Goal: Task Accomplishment & Management: Complete application form

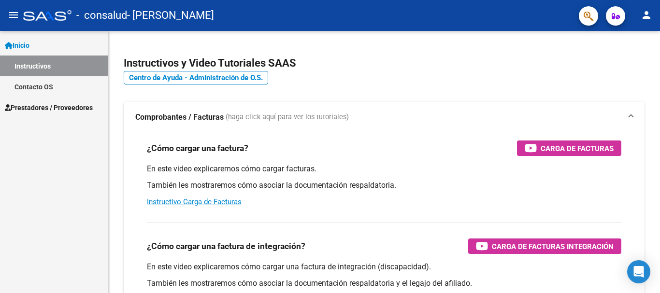
click at [38, 47] on link "Inicio" at bounding box center [54, 45] width 108 height 21
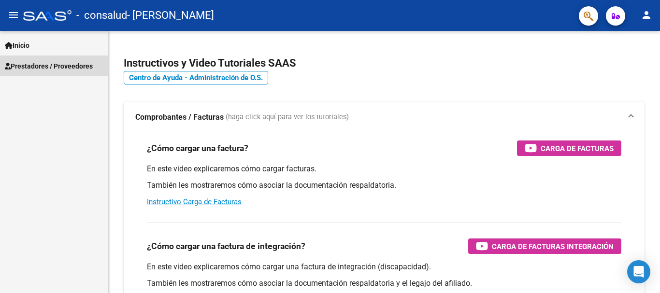
click at [58, 65] on span "Prestadores / Proveedores" at bounding box center [49, 66] width 88 height 11
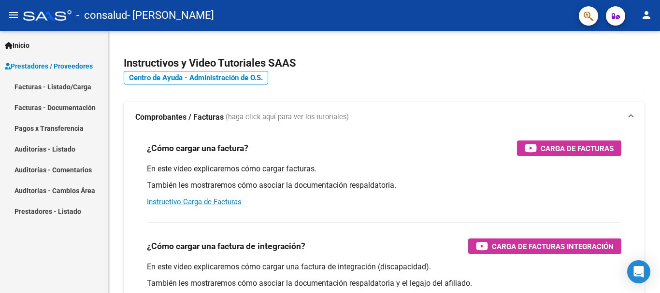
click at [80, 87] on link "Facturas - Listado/Carga" at bounding box center [54, 86] width 108 height 21
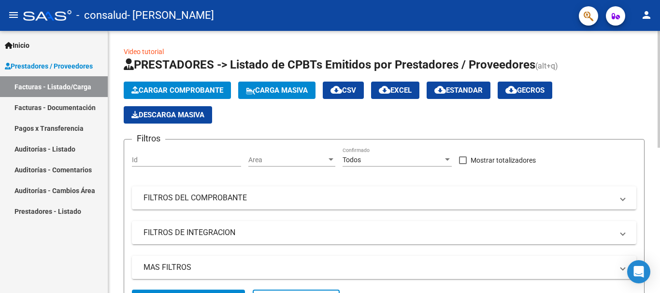
click at [209, 91] on span "Cargar Comprobante" at bounding box center [177, 90] width 92 height 9
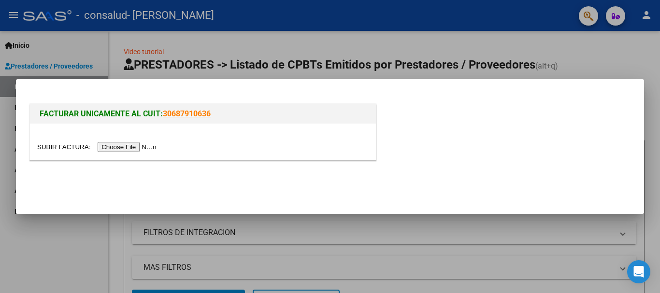
click at [147, 146] on input "file" at bounding box center [98, 147] width 122 height 10
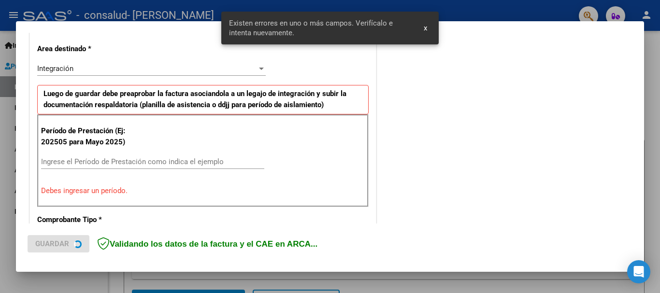
scroll to position [223, 0]
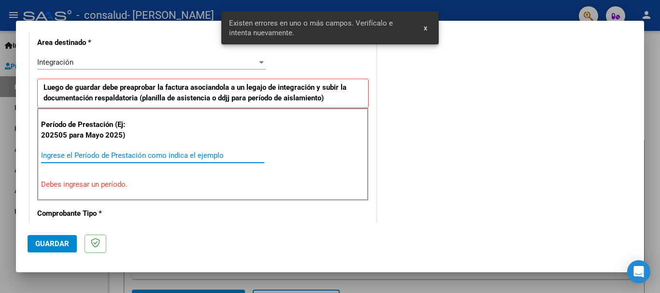
click at [155, 154] on input "Ingrese el Período de Prestación como indica el ejemplo" at bounding box center [152, 155] width 223 height 9
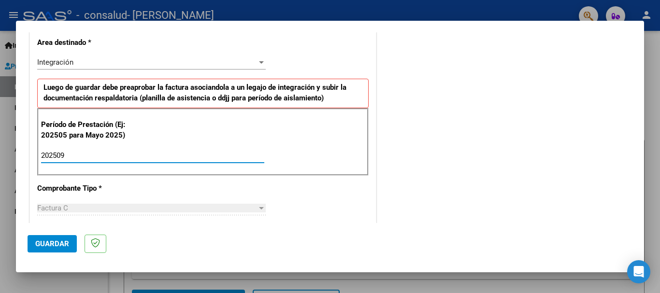
type input "202509"
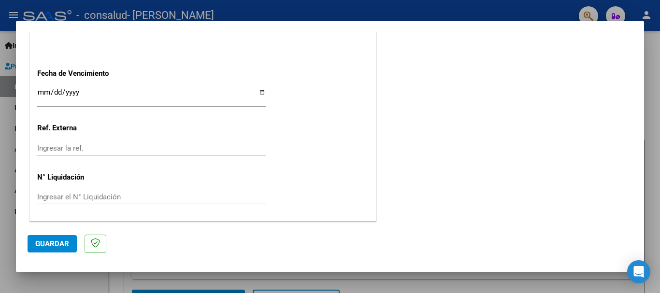
scroll to position [0, 0]
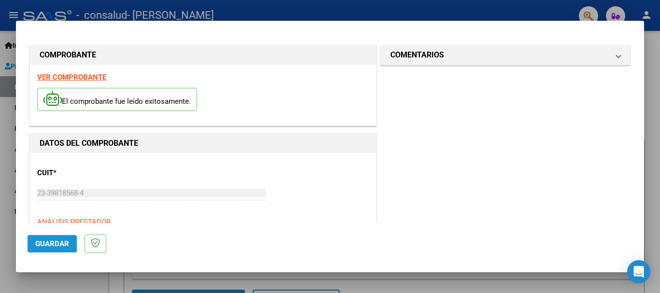
click at [57, 244] on span "Guardar" at bounding box center [52, 244] width 34 height 9
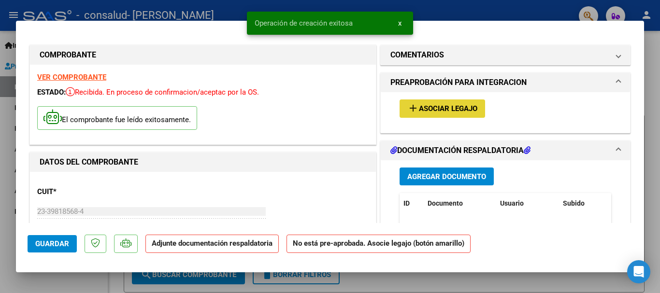
click at [441, 111] on span "Asociar Legajo" at bounding box center [448, 109] width 58 height 9
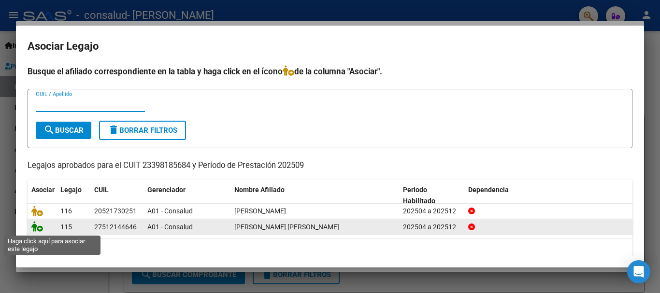
click at [37, 228] on icon at bounding box center [37, 226] width 12 height 11
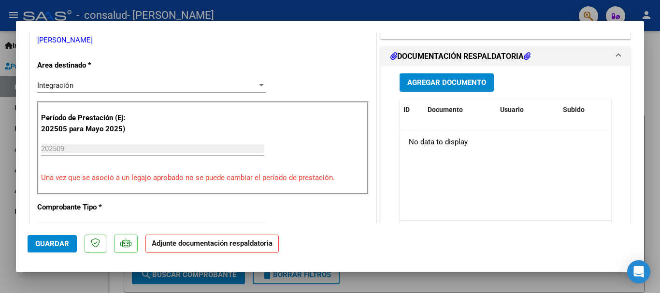
scroll to position [238, 0]
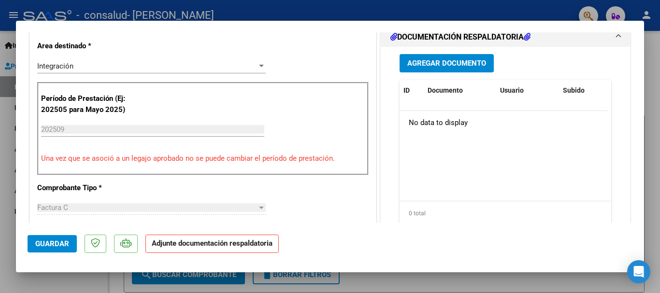
click at [459, 59] on span "Agregar Documento" at bounding box center [446, 63] width 79 height 9
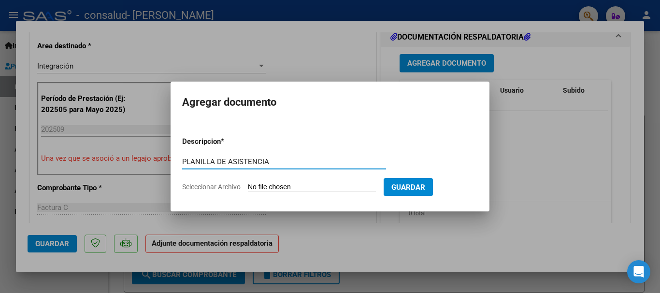
type input "PLANILLA DE ASISTENCIA"
click at [339, 190] on input "Seleccionar Archivo" at bounding box center [312, 187] width 128 height 9
type input "C:\fakepath\CamScanner [DATE] 15.22.pdf"
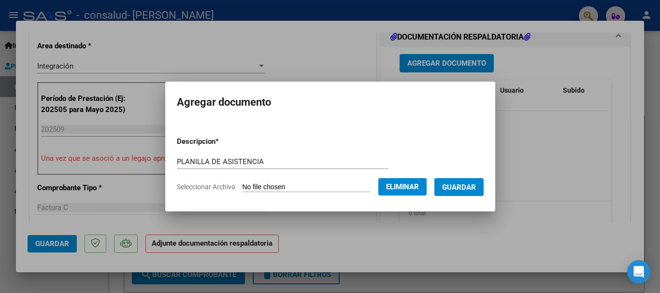
click at [473, 192] on button "Guardar" at bounding box center [458, 187] width 49 height 18
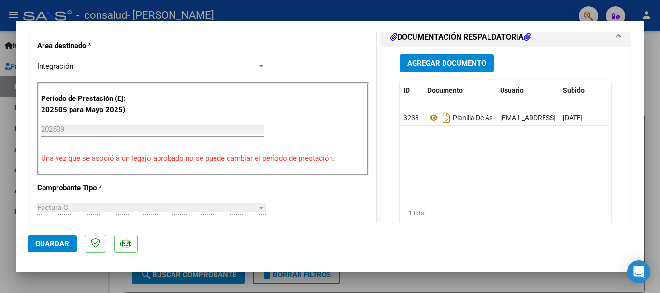
scroll to position [0, 0]
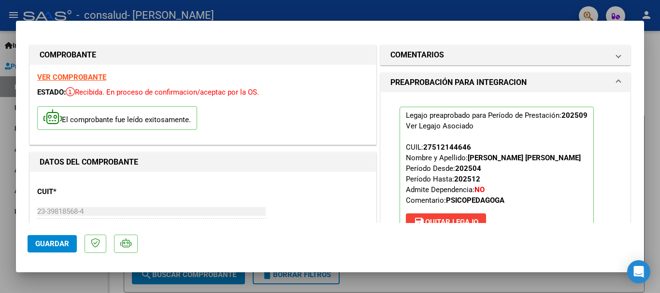
click at [66, 245] on span "Guardar" at bounding box center [52, 244] width 34 height 9
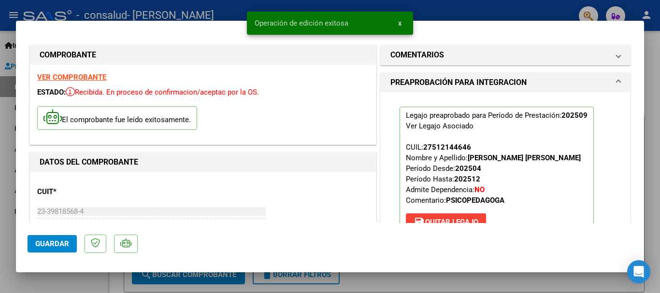
click at [660, 146] on div at bounding box center [330, 146] width 660 height 293
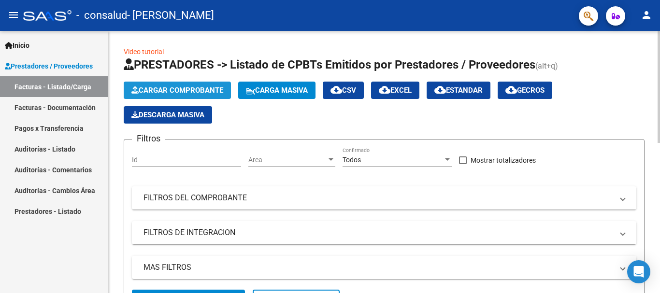
click at [170, 87] on span "Cargar Comprobante" at bounding box center [177, 90] width 92 height 9
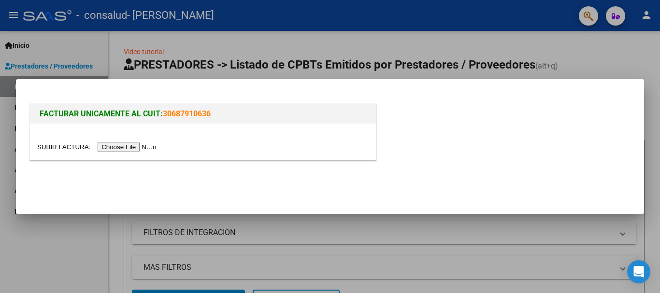
click at [148, 144] on input "file" at bounding box center [98, 147] width 122 height 10
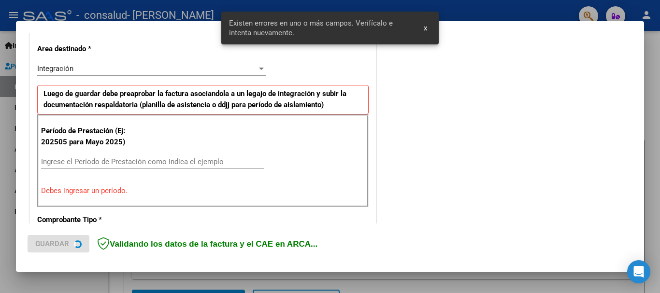
scroll to position [223, 0]
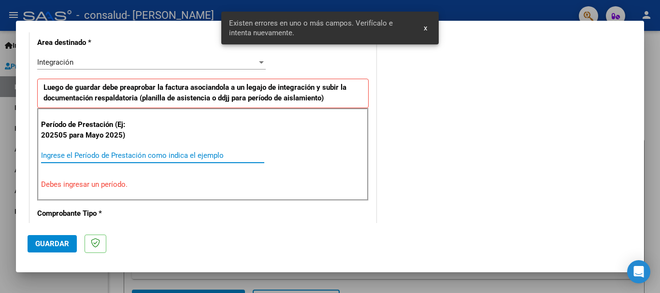
click at [128, 157] on input "Ingrese el Período de Prestación como indica el ejemplo" at bounding box center [152, 155] width 223 height 9
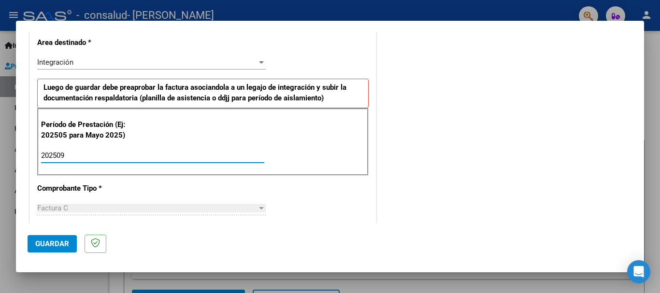
type input "202509"
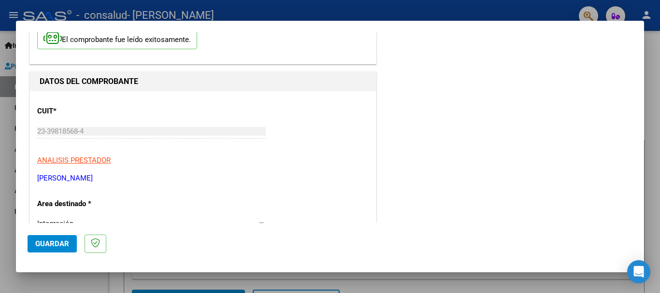
scroll to position [0, 0]
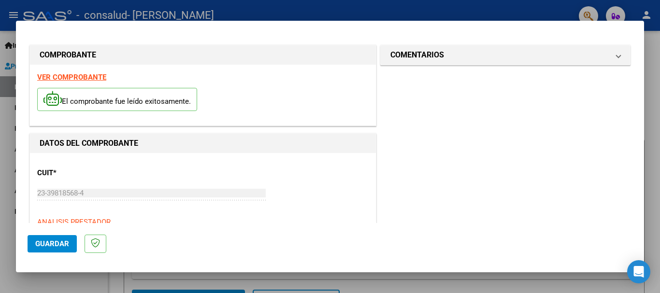
click at [45, 246] on span "Guardar" at bounding box center [52, 244] width 34 height 9
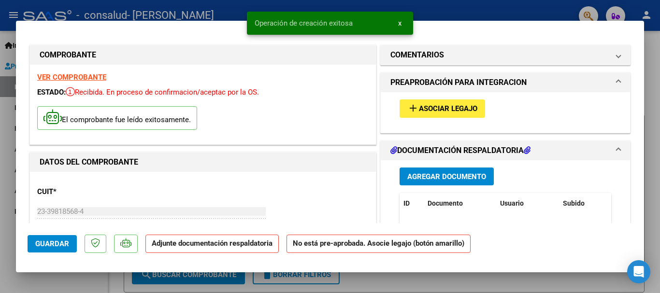
click at [443, 106] on span "Asociar Legajo" at bounding box center [448, 109] width 58 height 9
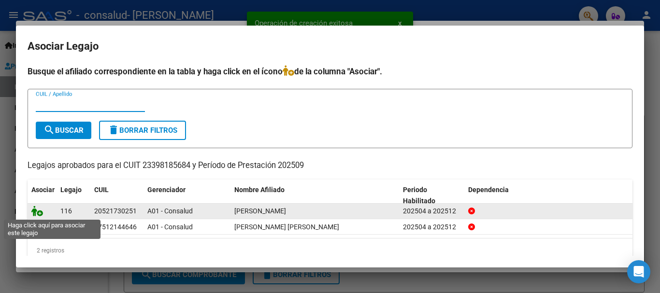
click at [33, 214] on icon at bounding box center [37, 211] width 12 height 11
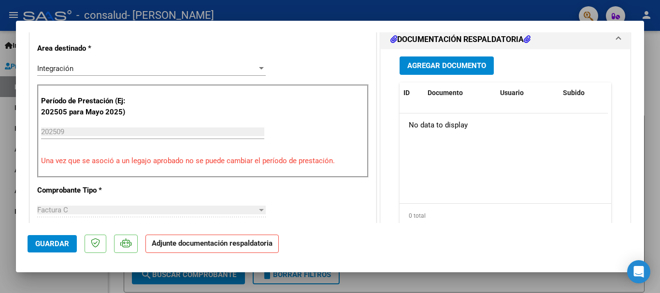
scroll to position [226, 0]
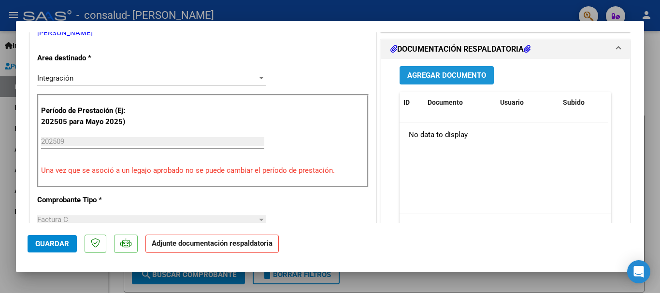
click at [460, 74] on span "Agregar Documento" at bounding box center [446, 76] width 79 height 9
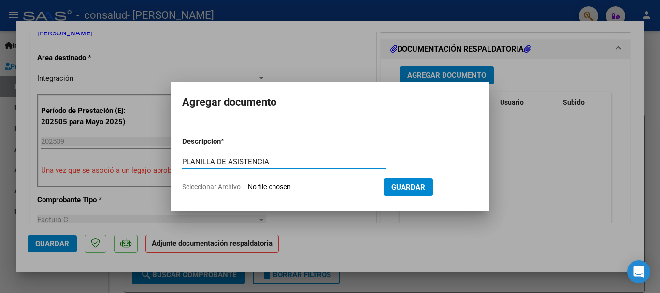
type input "PLANILLA DE ASISTENCIA"
click at [304, 187] on input "Seleccionar Archivo" at bounding box center [312, 187] width 128 height 9
type input "C:\fakepath\CamScanner [DATE] 15.23.pdf"
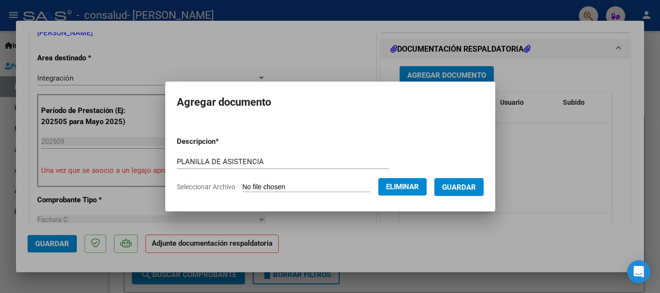
click at [470, 188] on span "Guardar" at bounding box center [459, 187] width 34 height 9
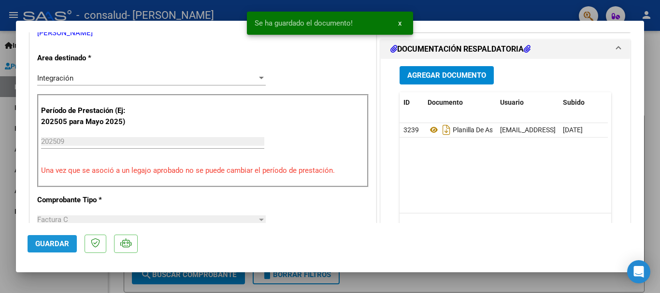
click at [41, 249] on button "Guardar" at bounding box center [52, 243] width 49 height 17
click at [645, 106] on div at bounding box center [330, 146] width 660 height 293
